Goal: Information Seeking & Learning: Check status

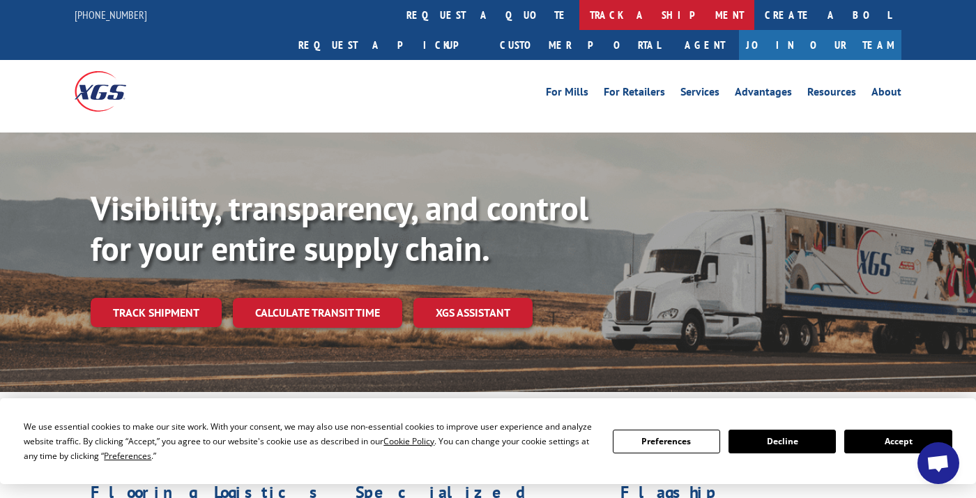
click at [579, 9] on link "track a shipment" at bounding box center [666, 15] width 175 height 30
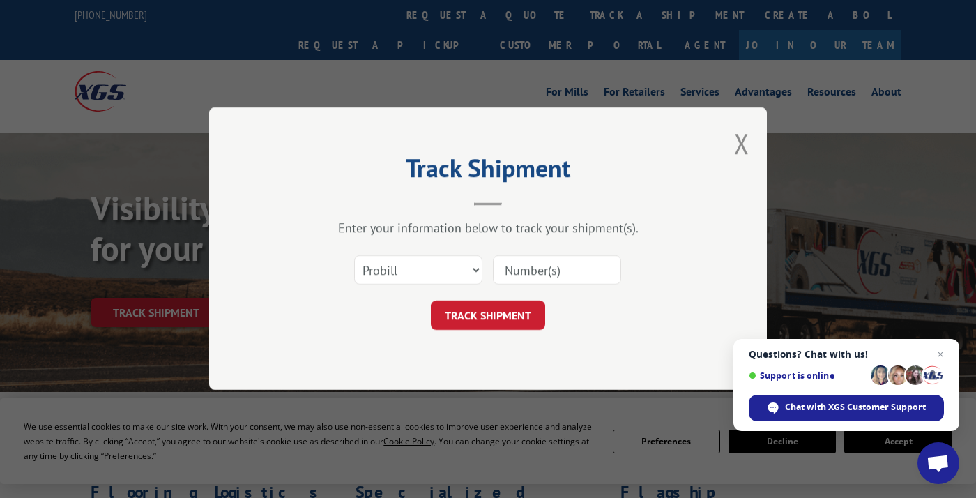
drag, startPoint x: 526, startPoint y: 278, endPoint x: 517, endPoint y: 279, distance: 9.8
click at [520, 279] on input at bounding box center [557, 270] width 128 height 29
type input "17636737"
click at [524, 321] on button "TRACK SHIPMENT" at bounding box center [488, 315] width 114 height 29
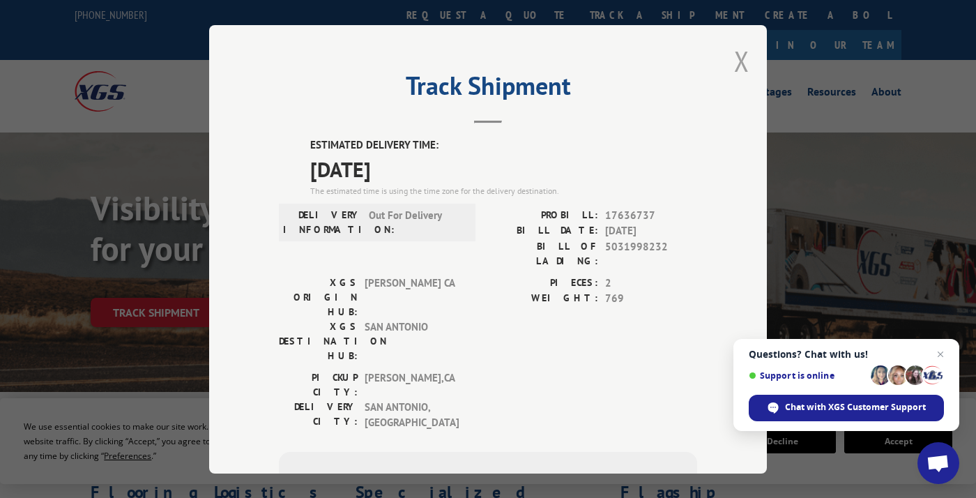
click at [740, 66] on button "Close modal" at bounding box center [741, 61] width 15 height 37
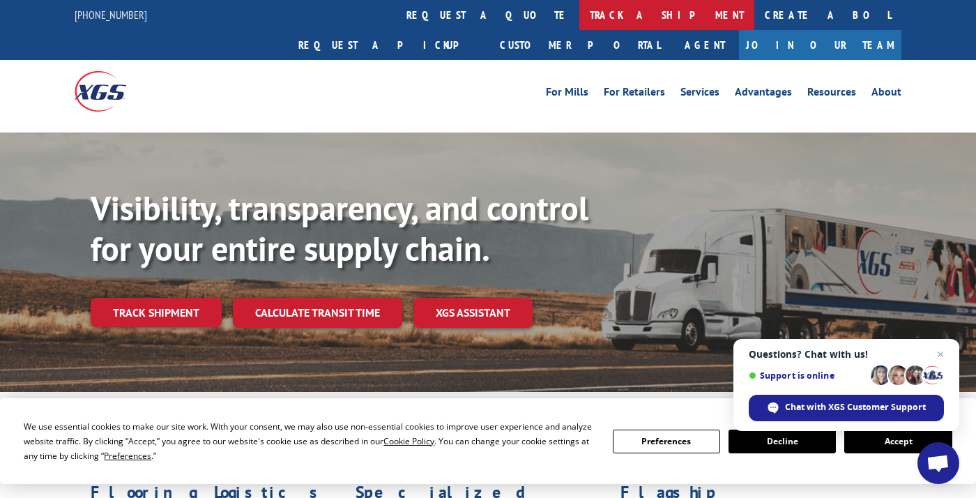
click at [579, 16] on link "track a shipment" at bounding box center [666, 15] width 175 height 30
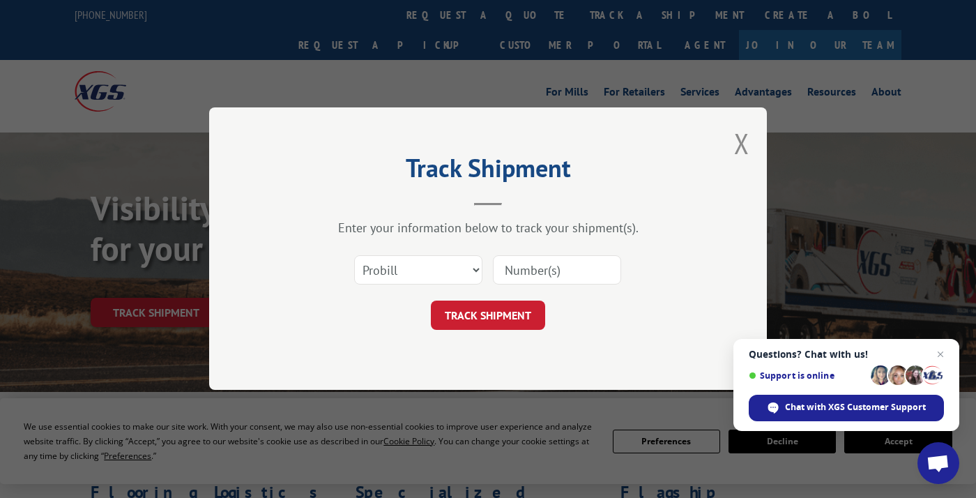
click at [578, 272] on input at bounding box center [557, 270] width 128 height 29
click at [550, 272] on input at bounding box center [557, 270] width 128 height 29
type input "17665327"
click at [536, 318] on button "TRACK SHIPMENT" at bounding box center [488, 315] width 114 height 29
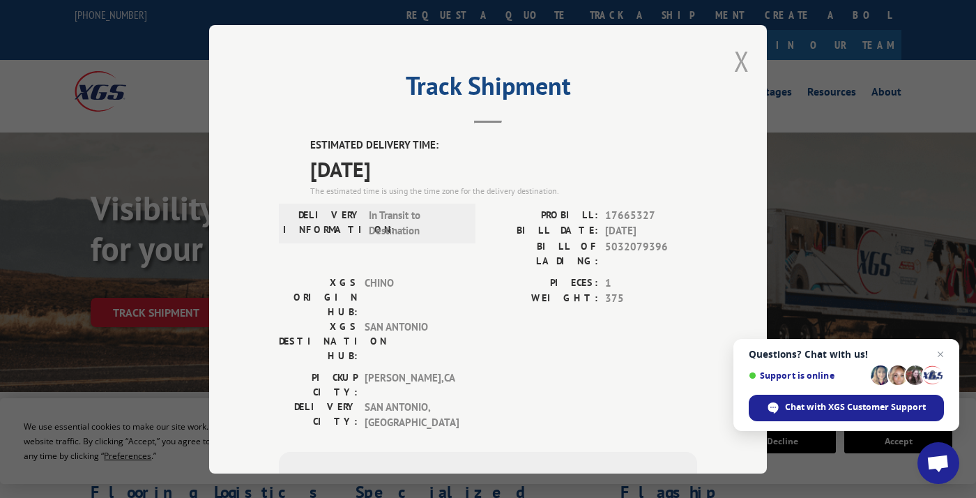
click at [740, 63] on button "Close modal" at bounding box center [741, 61] width 15 height 37
